Goal: Task Accomplishment & Management: Manage account settings

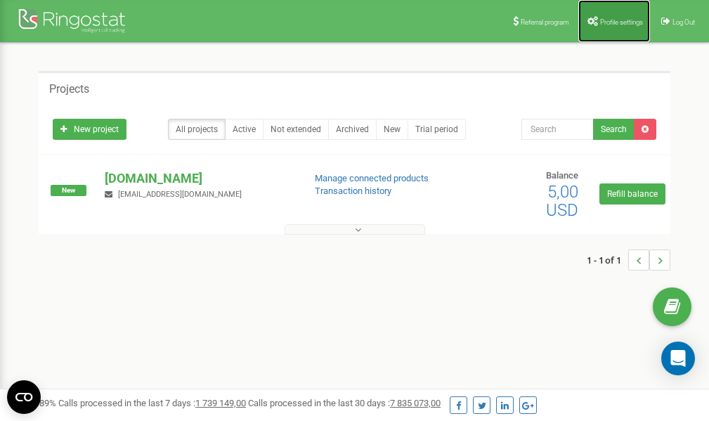
click at [608, 17] on link "Profile settings" at bounding box center [615, 21] width 72 height 42
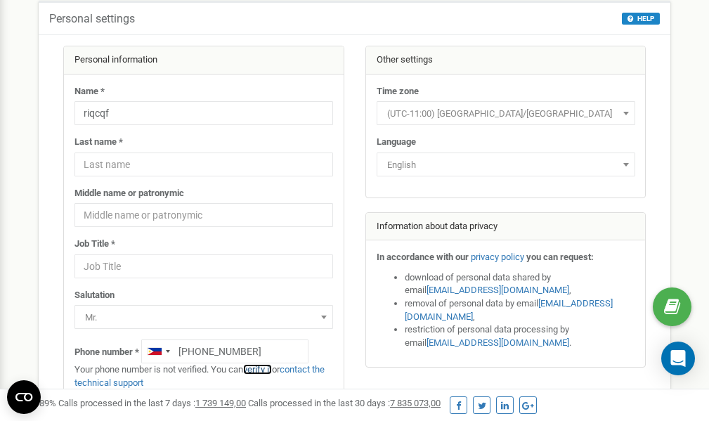
click at [262, 369] on link "verify it" at bounding box center [257, 369] width 29 height 11
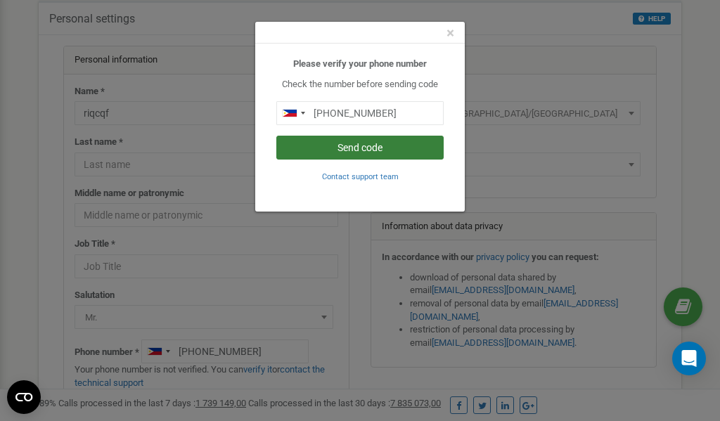
click at [356, 148] on button "Send code" at bounding box center [359, 148] width 167 height 24
